Goal: Task Accomplishment & Management: Complete application form

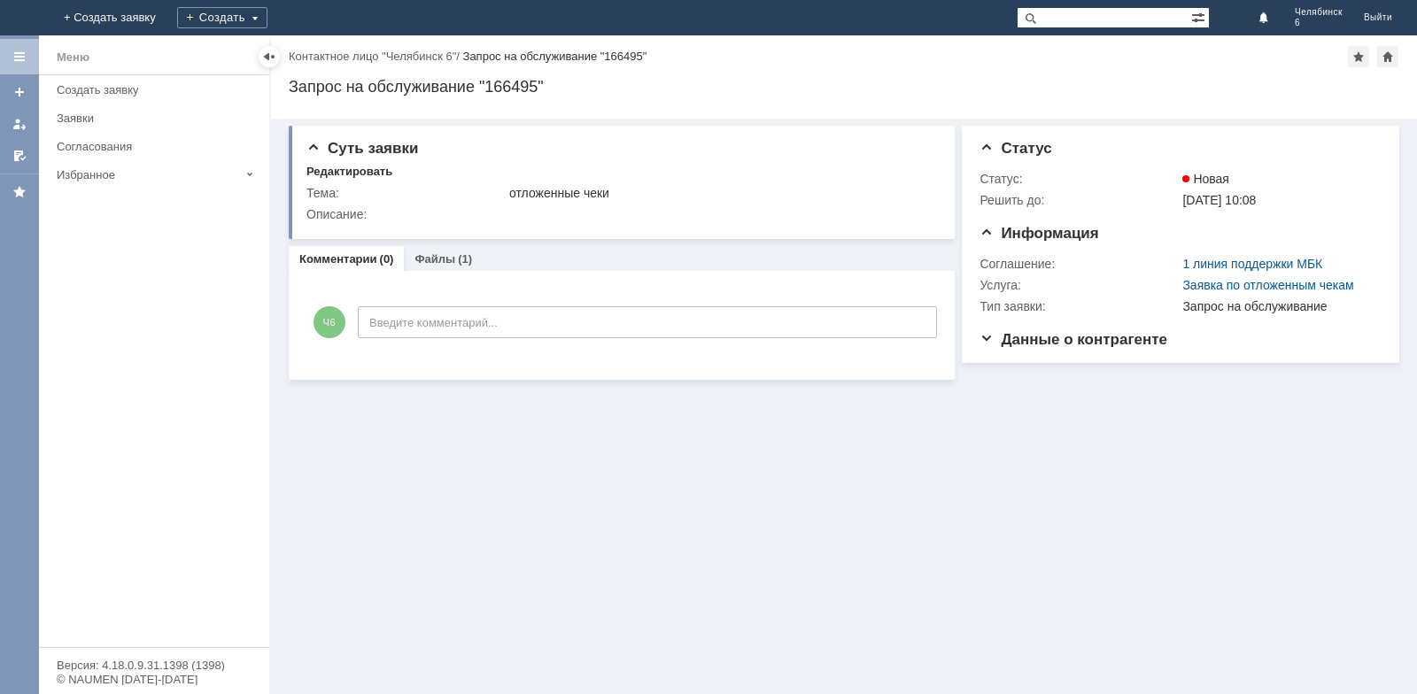
click at [65, 60] on div "Меню" at bounding box center [73, 57] width 33 height 21
click at [20, 56] on div at bounding box center [19, 57] width 14 height 14
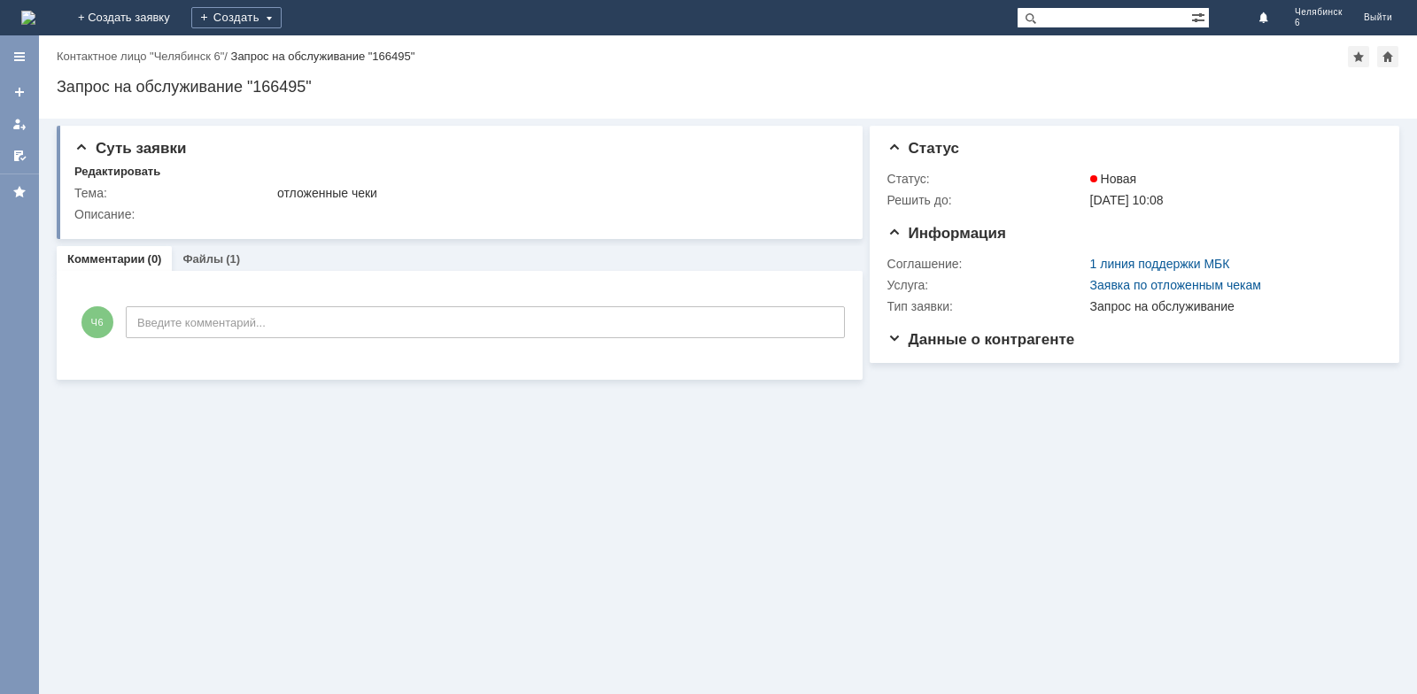
click at [35, 17] on img at bounding box center [28, 18] width 14 height 14
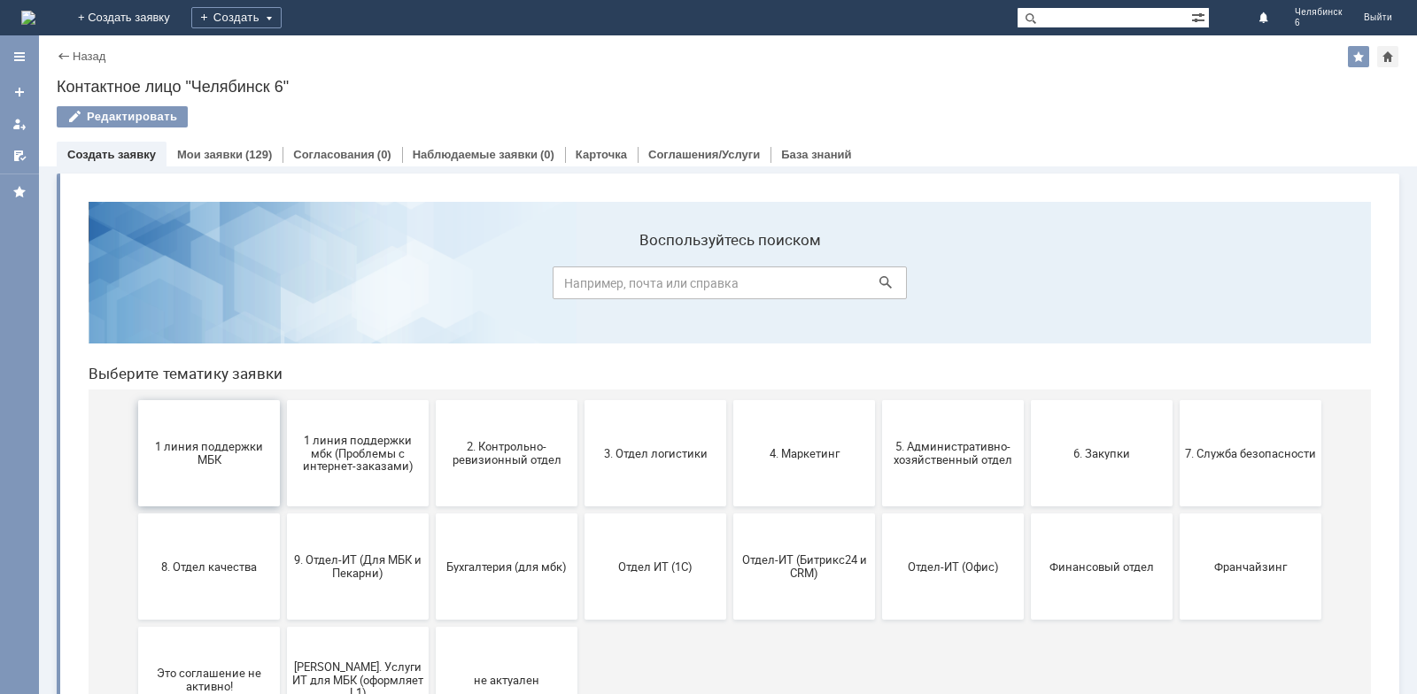
click at [244, 451] on span "1 линия поддержки МБК" at bounding box center [208, 453] width 131 height 27
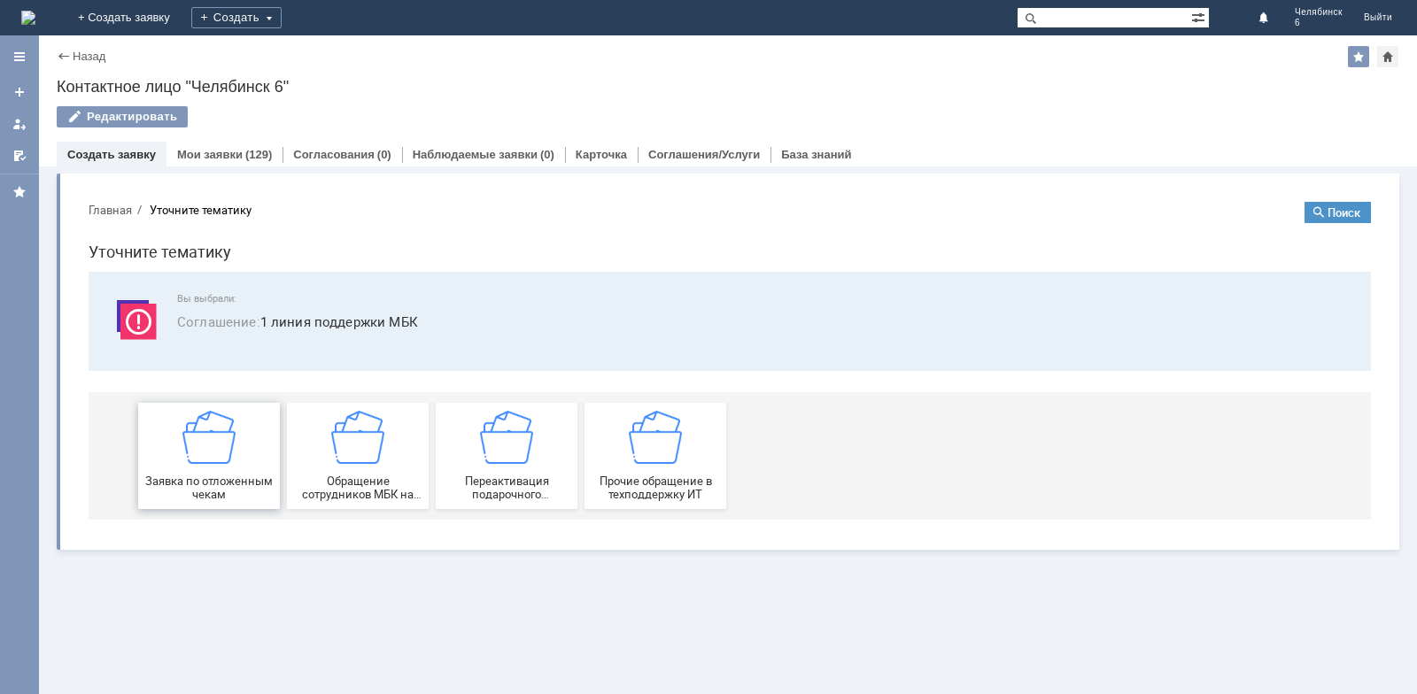
click at [238, 466] on div "Заявка по отложенным чекам" at bounding box center [208, 456] width 131 height 90
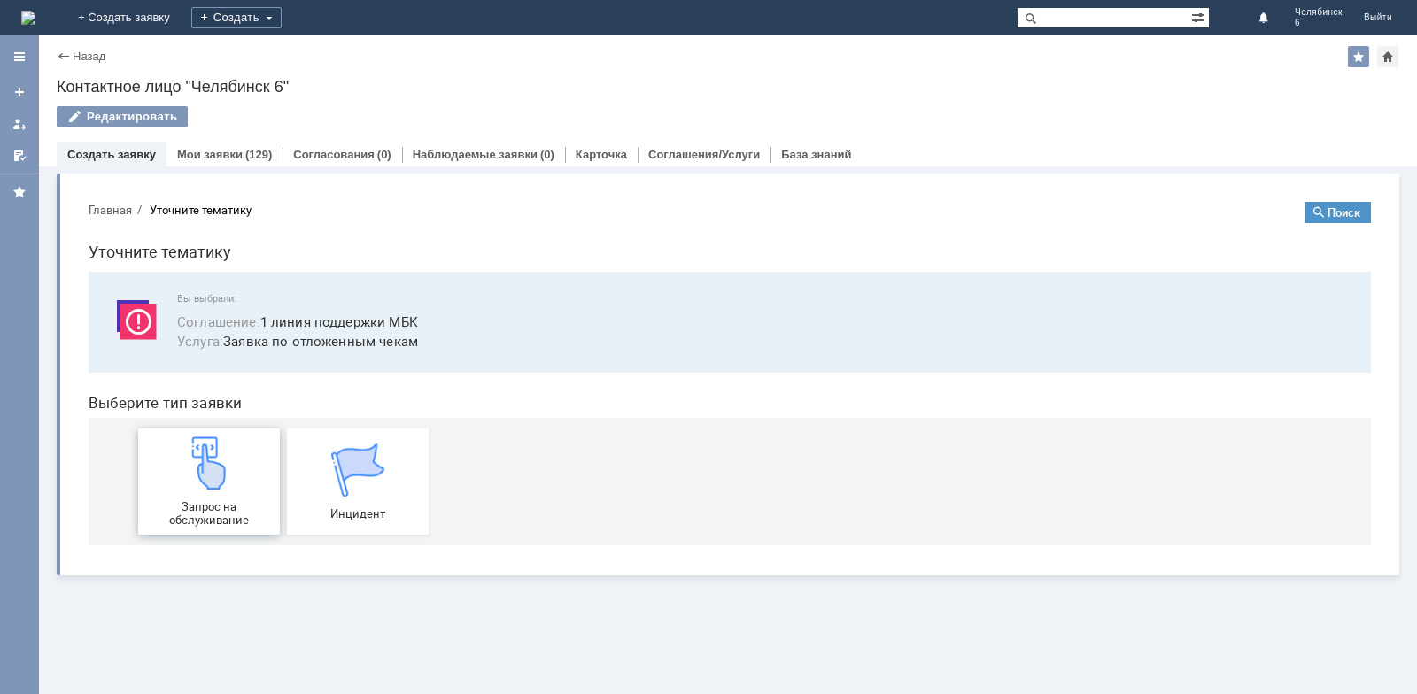
click at [226, 459] on img at bounding box center [208, 463] width 53 height 53
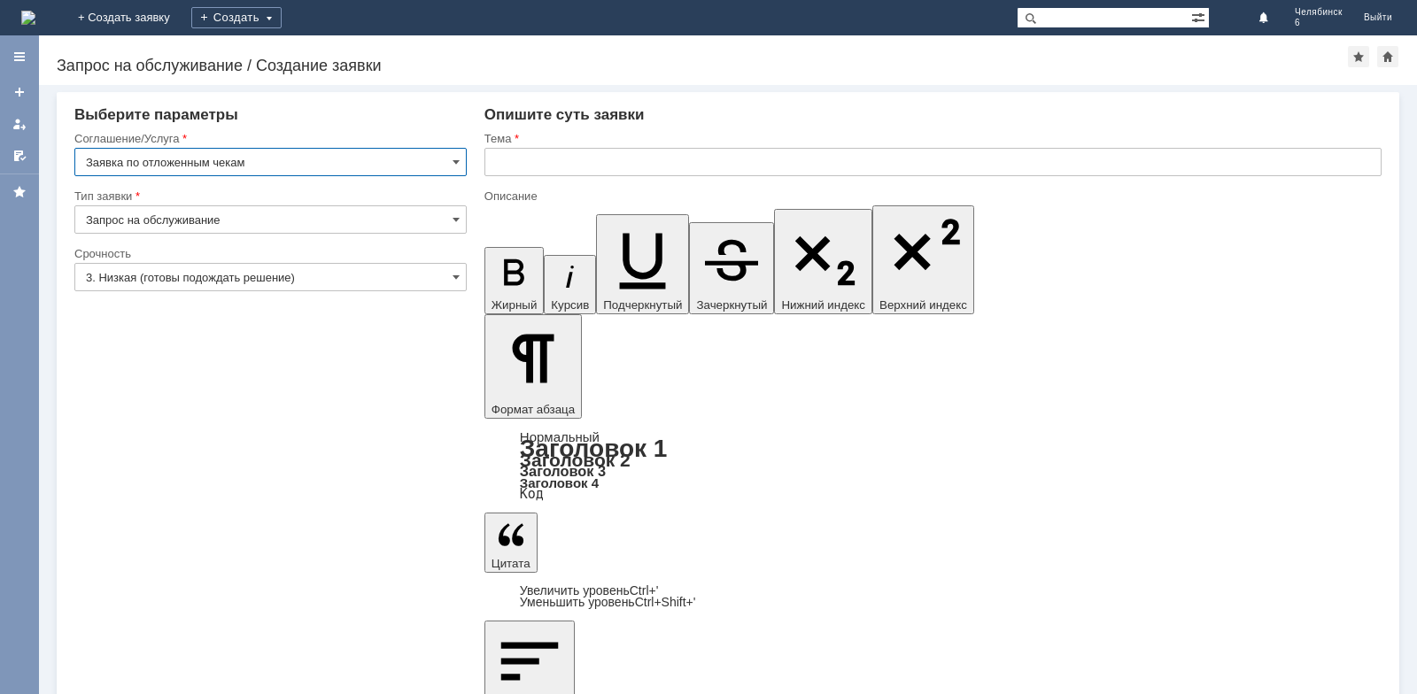
click at [623, 152] on input "text" at bounding box center [932, 162] width 897 height 28
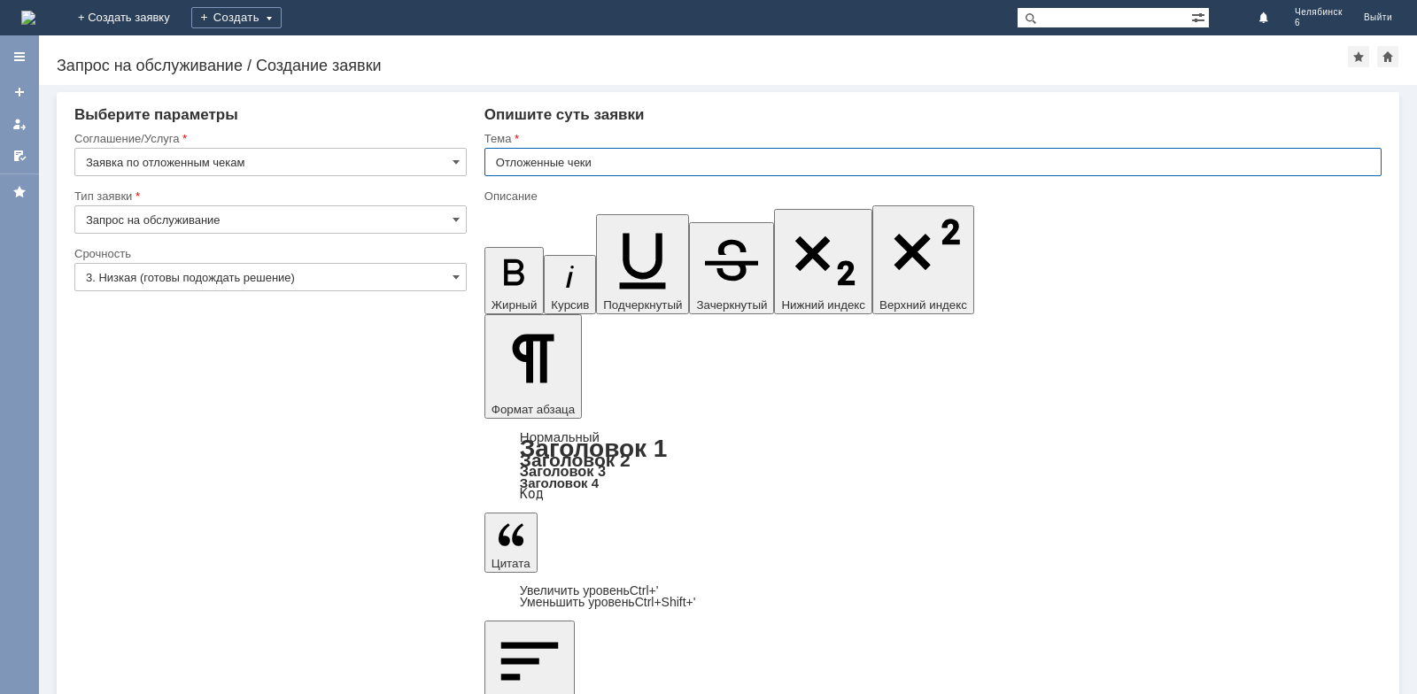
type input "Отложенные чеки"
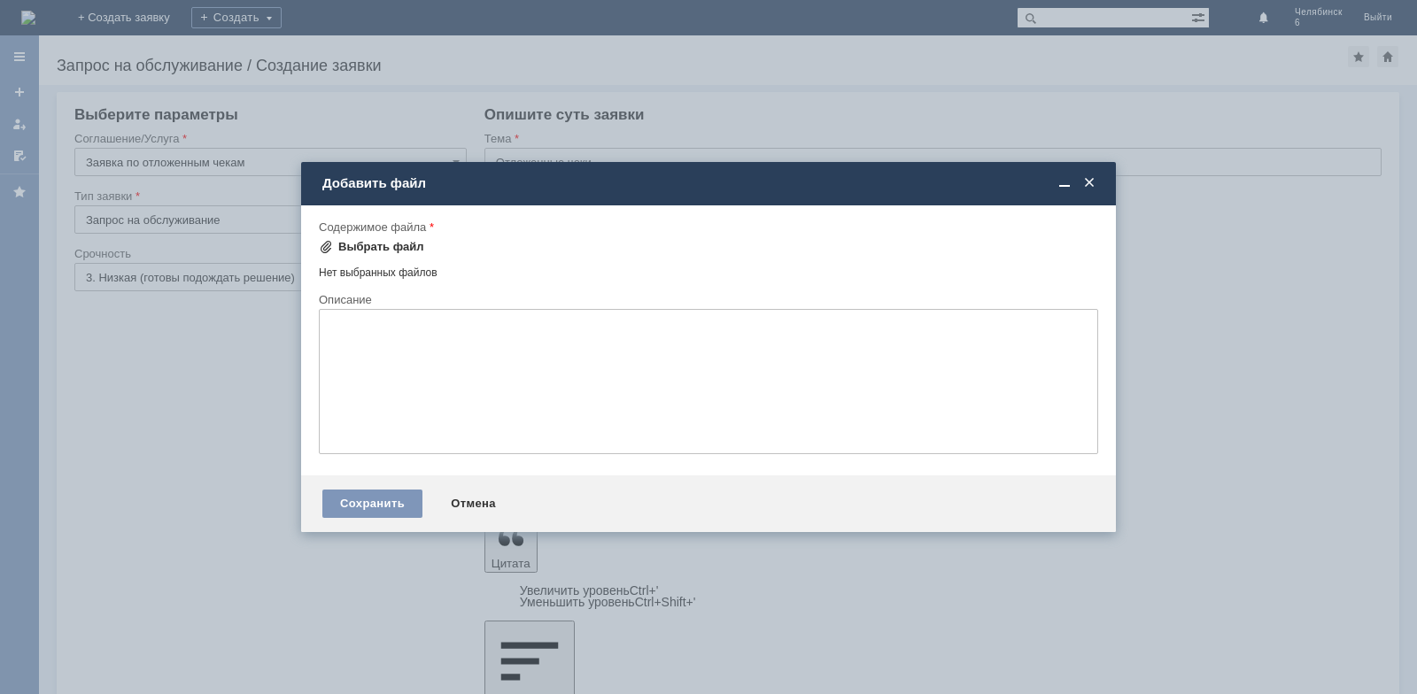
click at [361, 251] on div "Выбрать файл" at bounding box center [381, 247] width 86 height 14
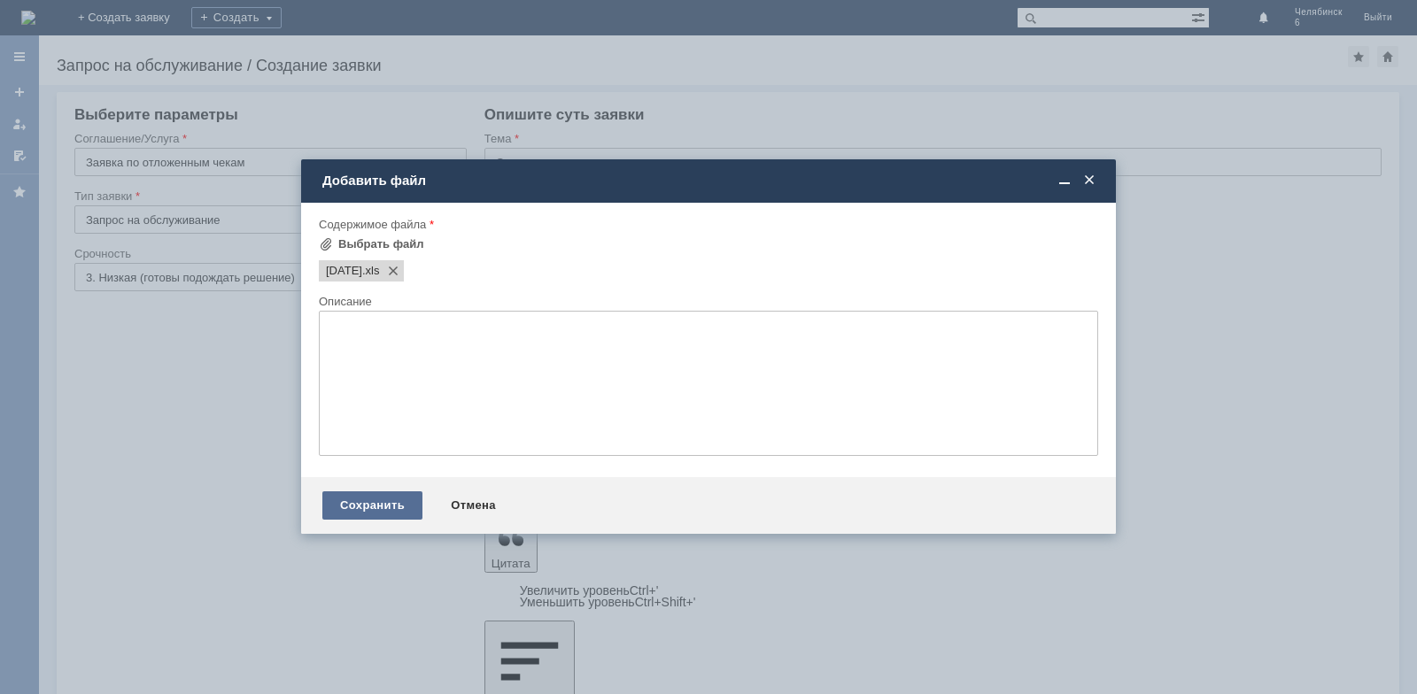
click at [360, 507] on div "Сохранить" at bounding box center [372, 505] width 100 height 28
